Goal: Check status: Check status

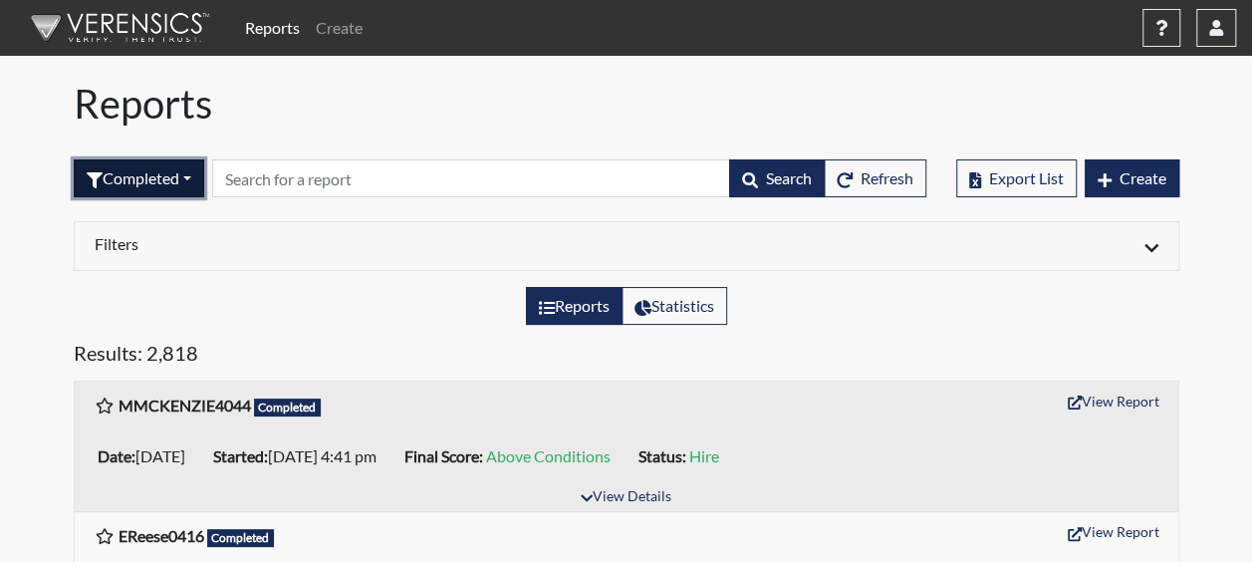
click at [193, 183] on button "Completed" at bounding box center [139, 178] width 130 height 38
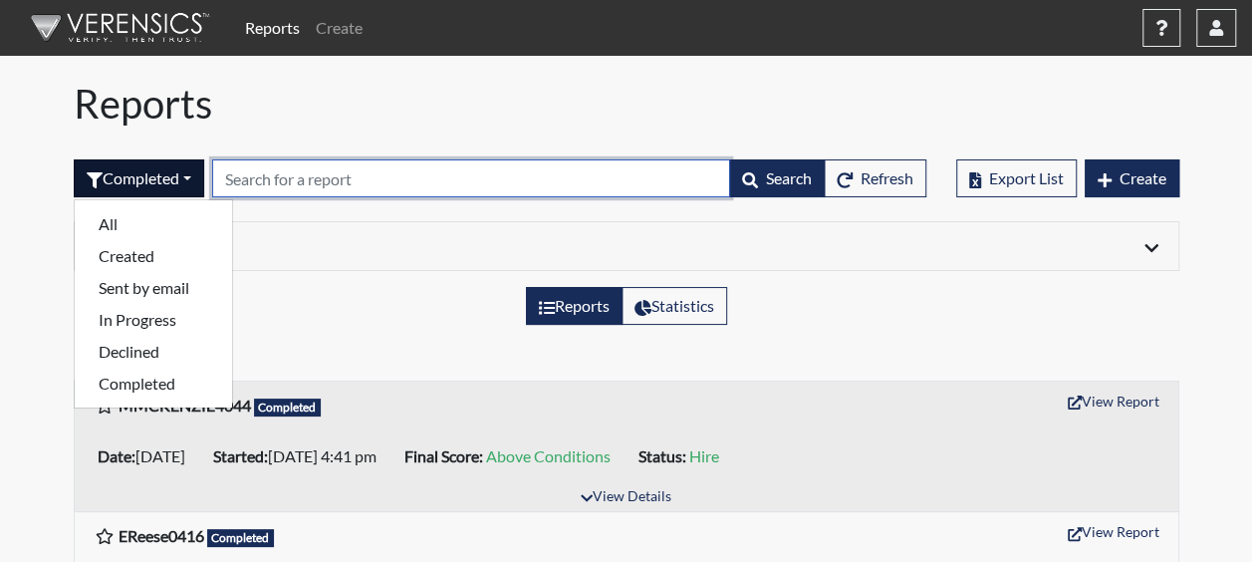
click at [253, 183] on input "text" at bounding box center [471, 178] width 518 height 38
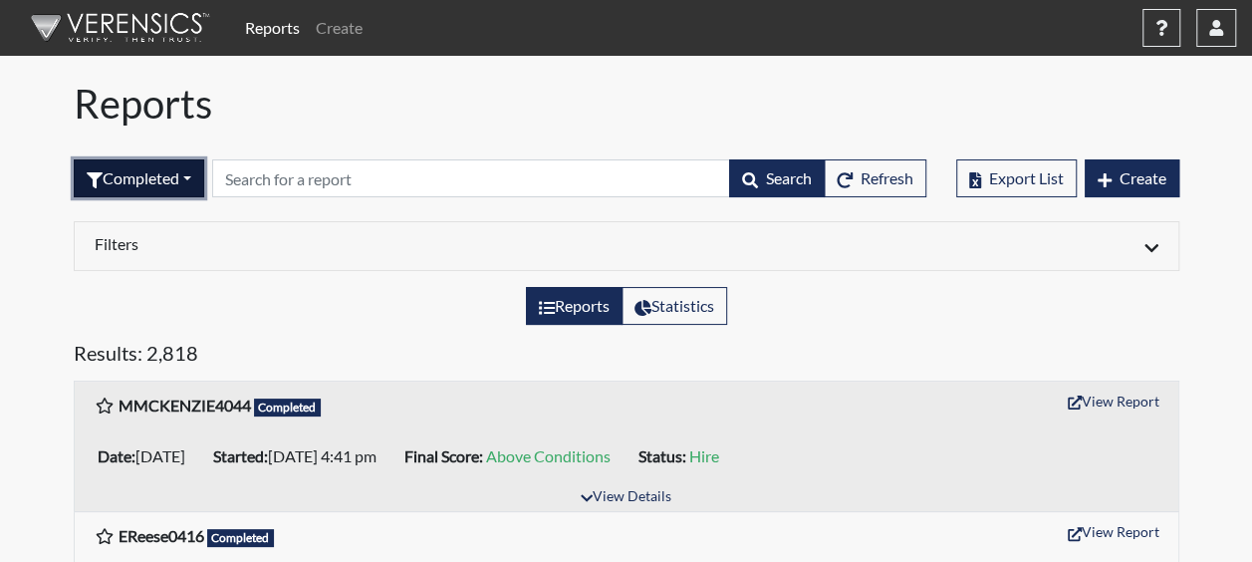
click at [201, 171] on button "Completed" at bounding box center [139, 178] width 130 height 38
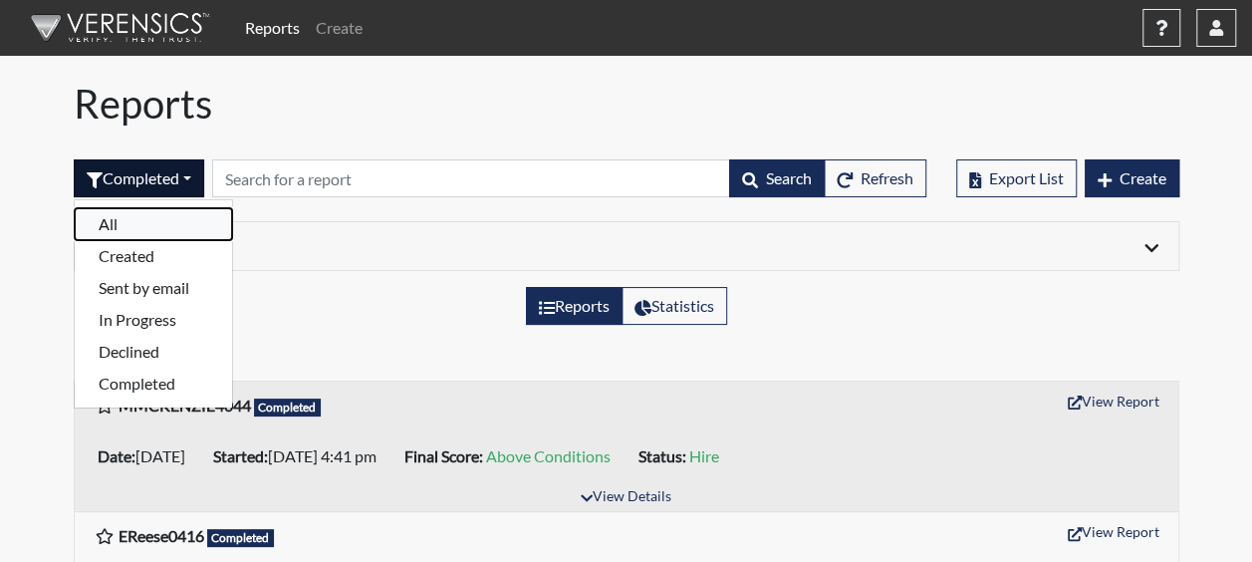
click at [124, 223] on button "All" at bounding box center [153, 224] width 157 height 32
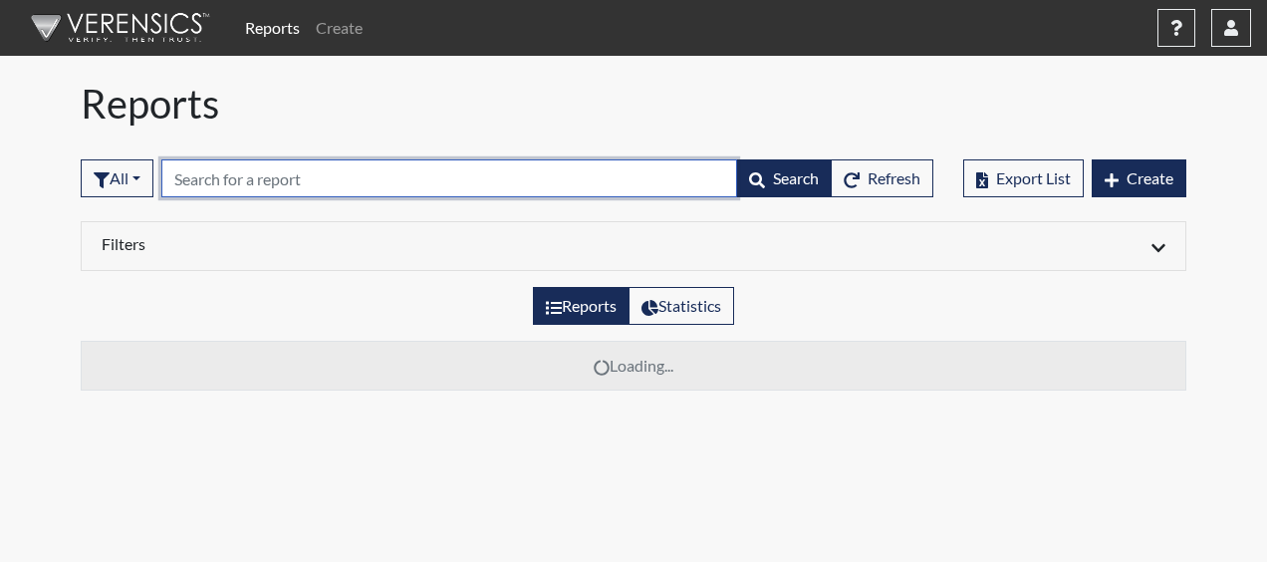
click at [217, 185] on input "text" at bounding box center [449, 178] width 576 height 38
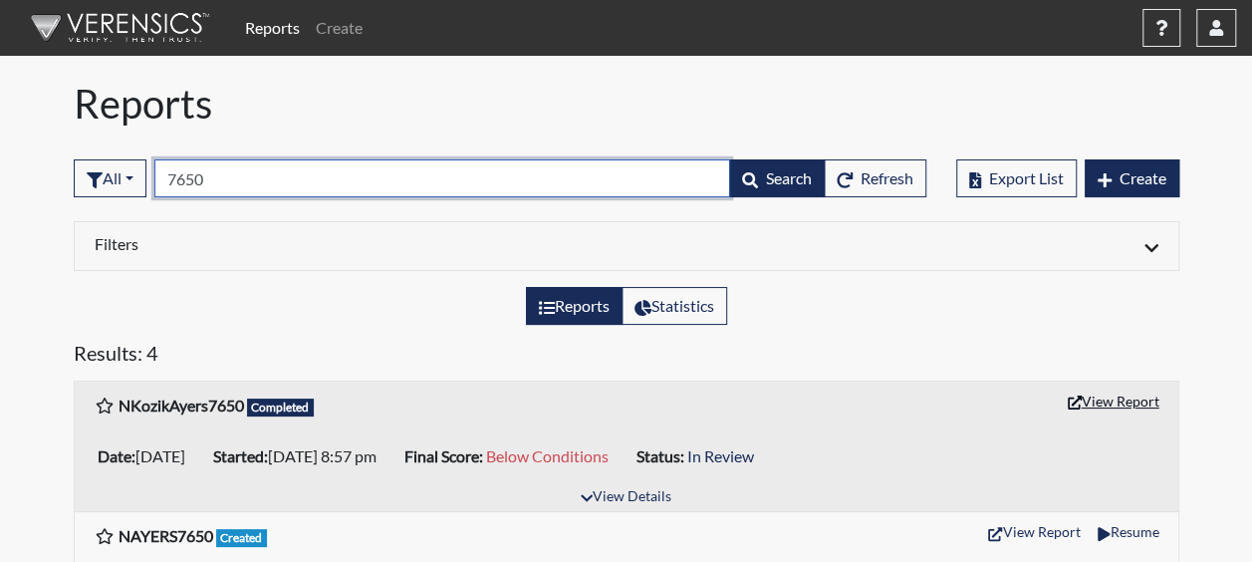
type input "7650"
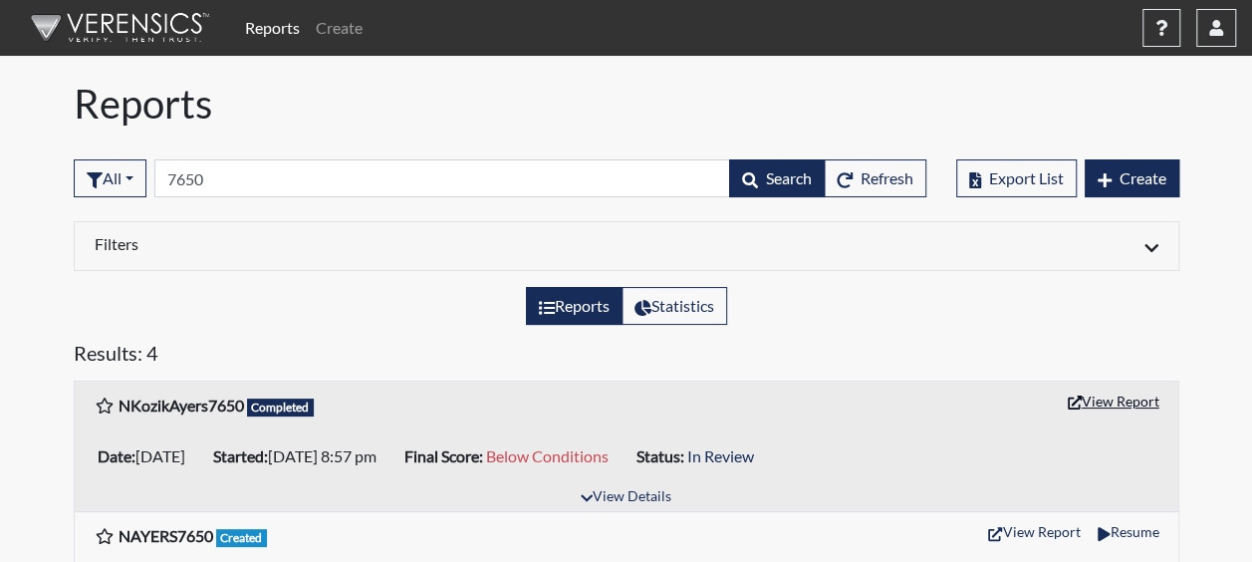
click at [1077, 401] on icon "button" at bounding box center [1075, 402] width 14 height 14
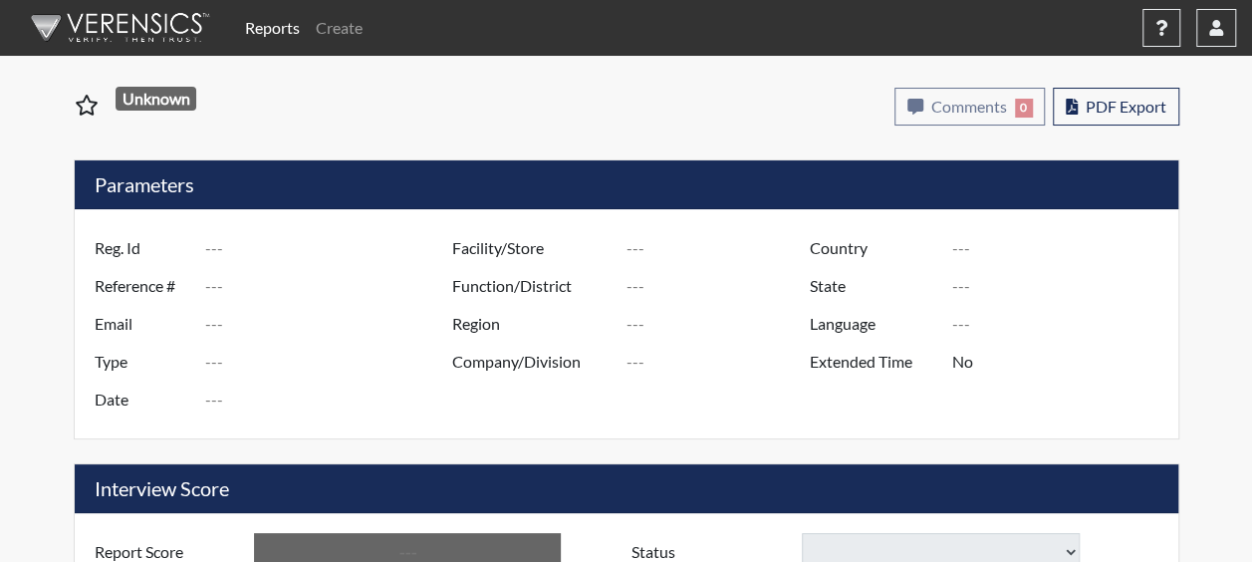
type input "NKozikAyers7650"
type input "51104"
type input "nicoleayers1990@gmail.com"
type input "Corrections Pre-Employment"
type input "Sep 5, 2025"
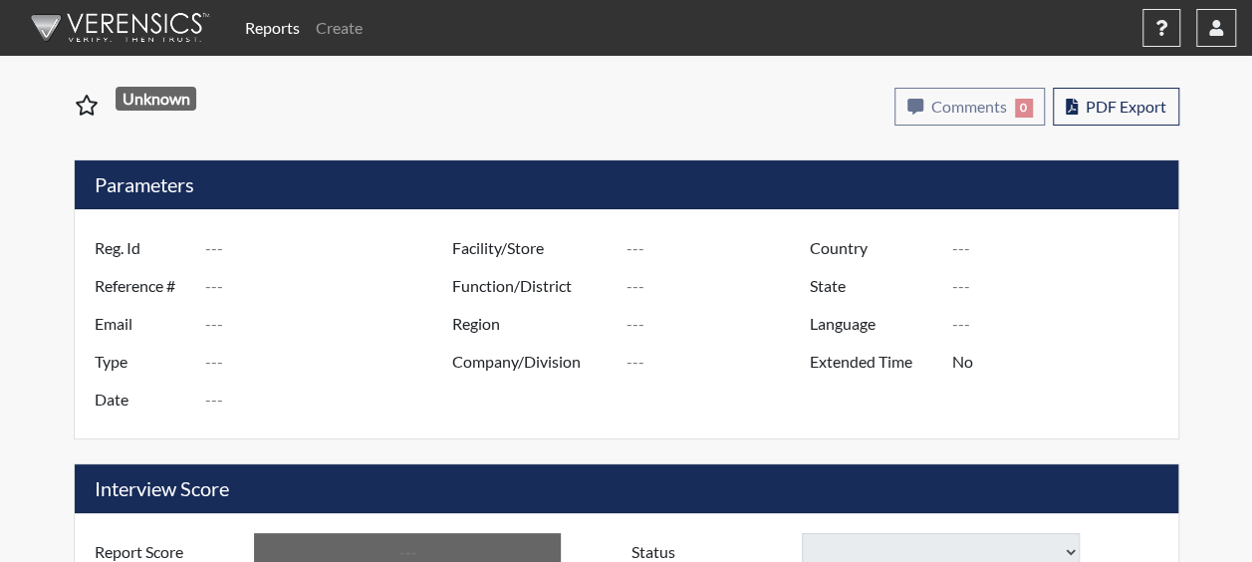
type input "[PERSON_NAME]"
type input "[GEOGRAPHIC_DATA]"
type input "[US_STATE]"
type input "English"
type input "Yes"
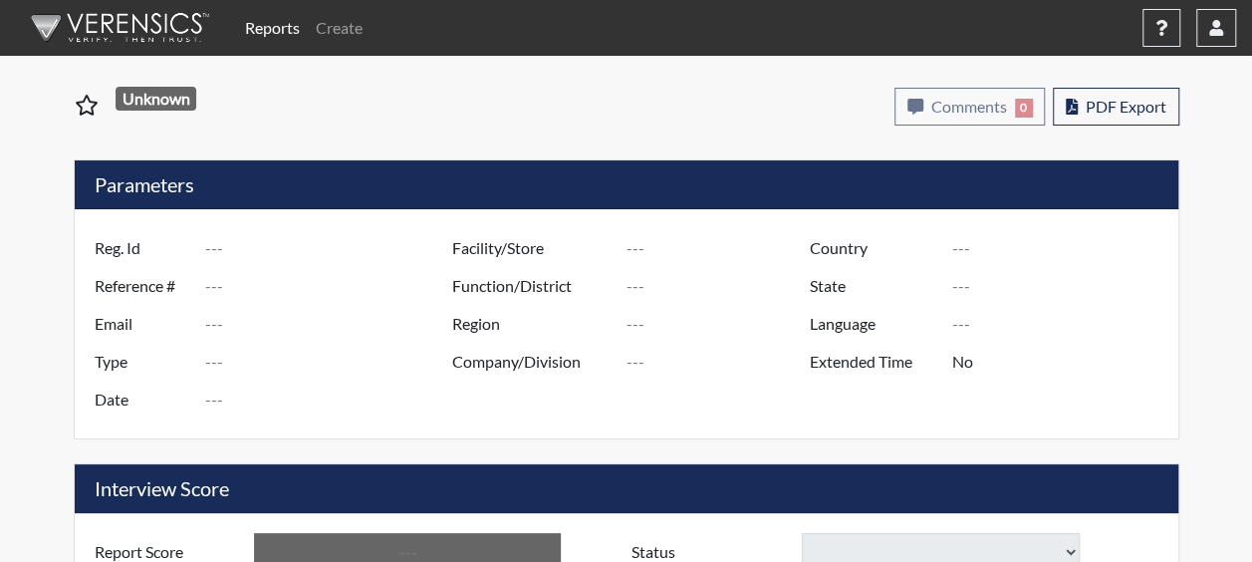
type input "Below Conditions"
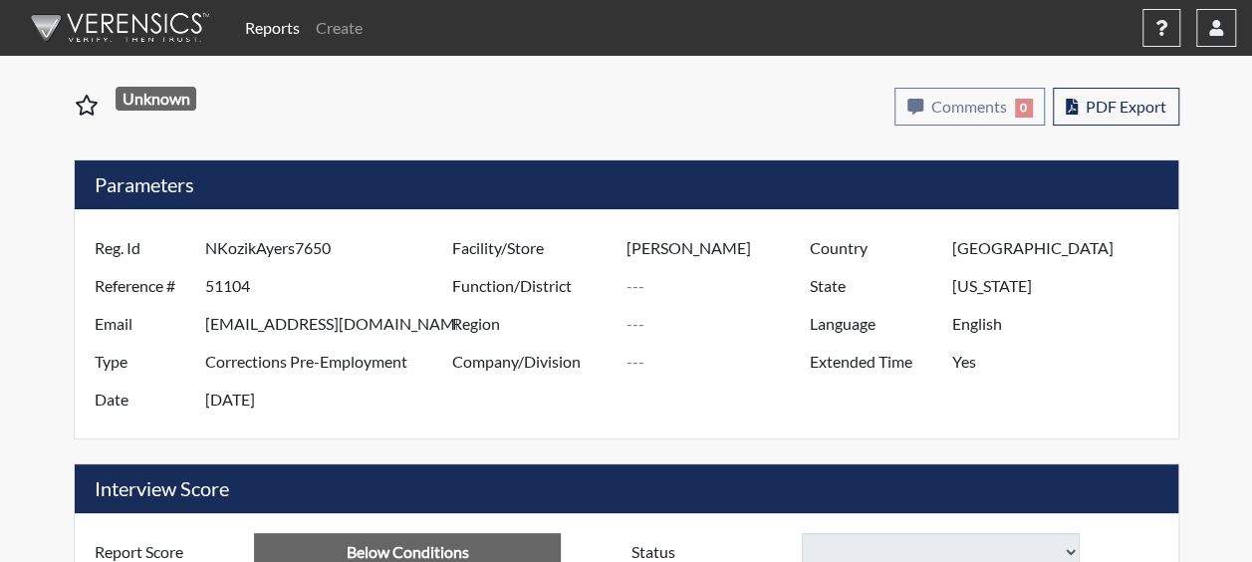
select select
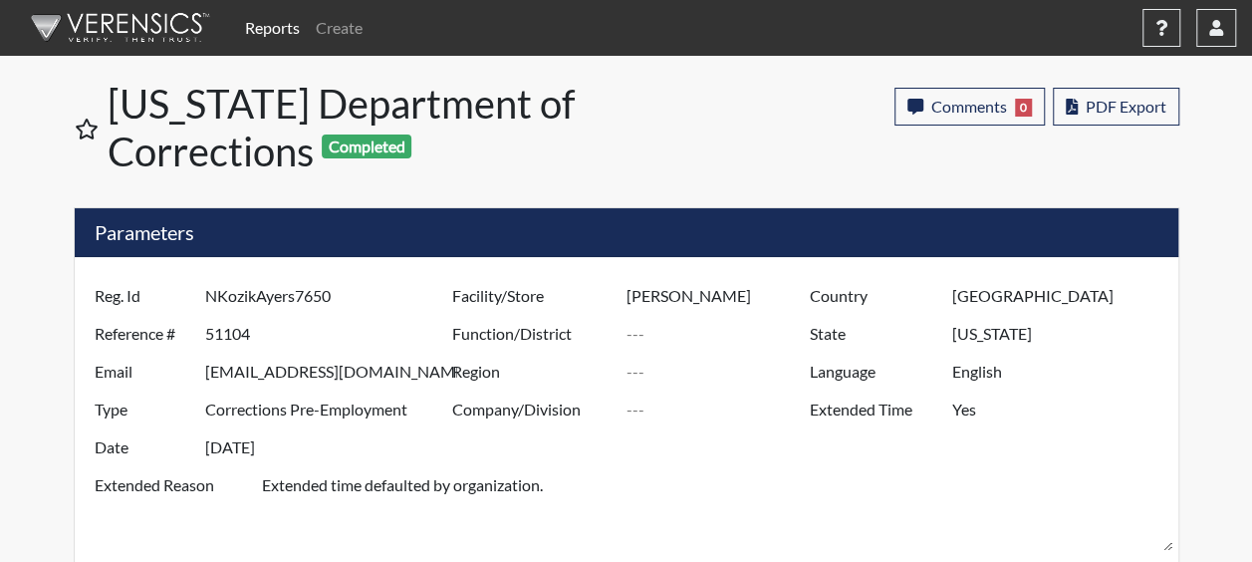
scroll to position [331, 829]
